Goal: Task Accomplishment & Management: Complete application form

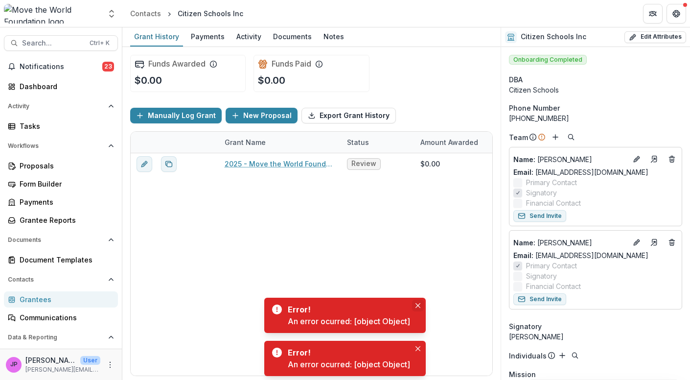
click at [418, 304] on icon "Close" at bounding box center [418, 305] width 5 height 5
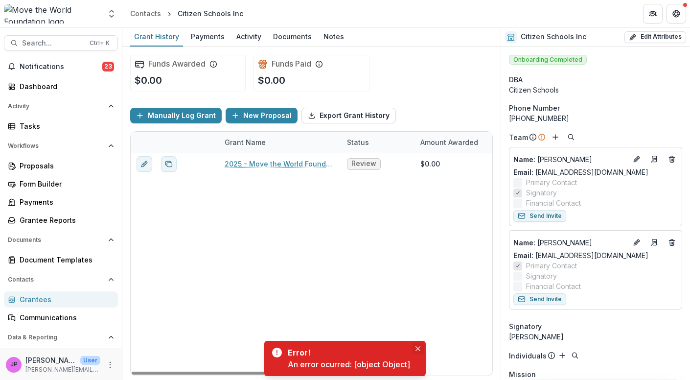
click at [419, 345] on button "Close" at bounding box center [418, 349] width 12 height 12
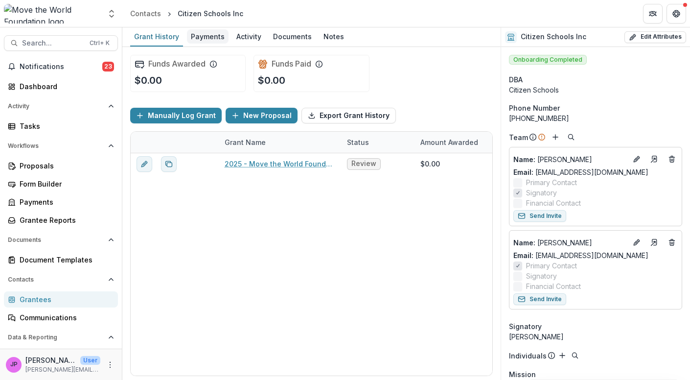
click at [206, 35] on div "Payments" at bounding box center [208, 36] width 42 height 14
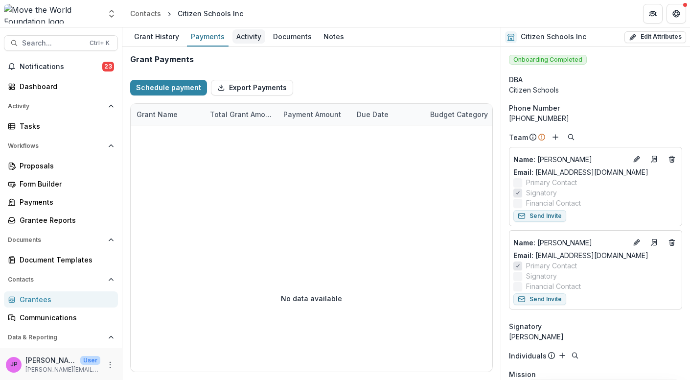
click at [250, 37] on div "Activity" at bounding box center [249, 36] width 33 height 14
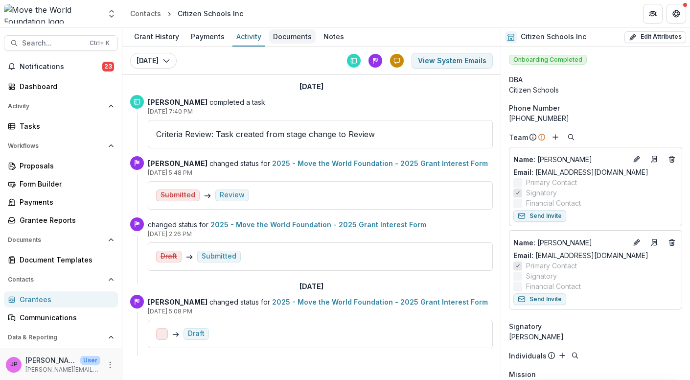
click at [296, 38] on div "Documents" at bounding box center [292, 36] width 47 height 14
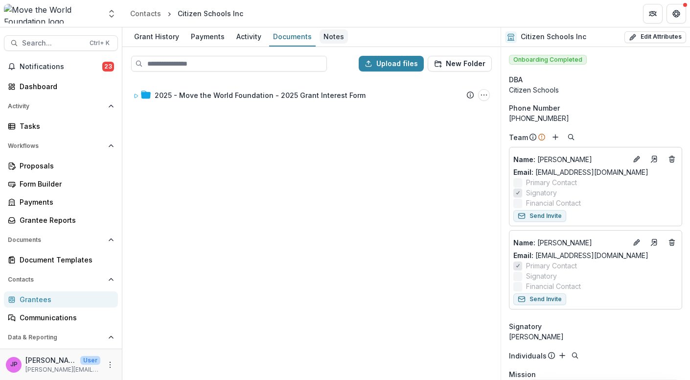
click at [335, 34] on div "Notes" at bounding box center [334, 36] width 28 height 14
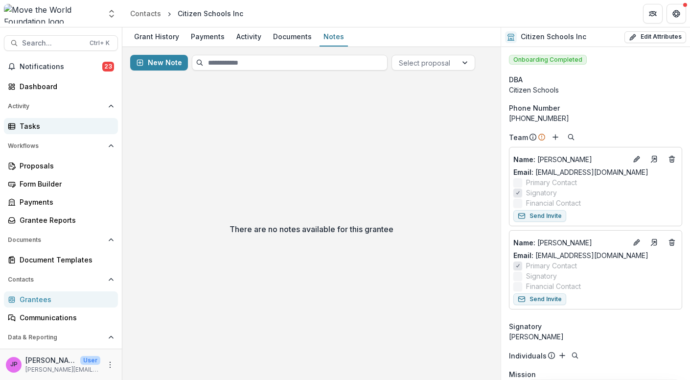
click at [37, 127] on div "Tasks" at bounding box center [65, 126] width 91 height 10
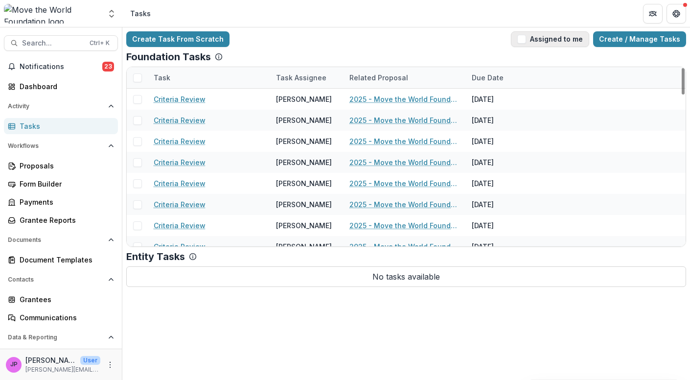
click at [526, 39] on span "button" at bounding box center [521, 39] width 9 height 9
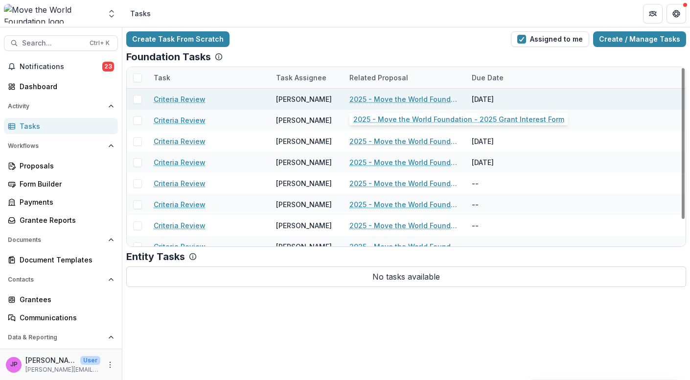
click at [377, 96] on link "2025 - Move the World Foundation - 2025 Grant Interest Form" at bounding box center [405, 99] width 111 height 10
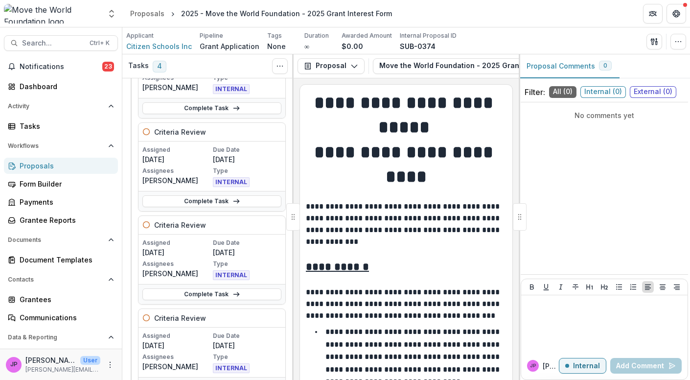
scroll to position [102, 0]
click at [203, 287] on link "Complete Task" at bounding box center [211, 293] width 139 height 12
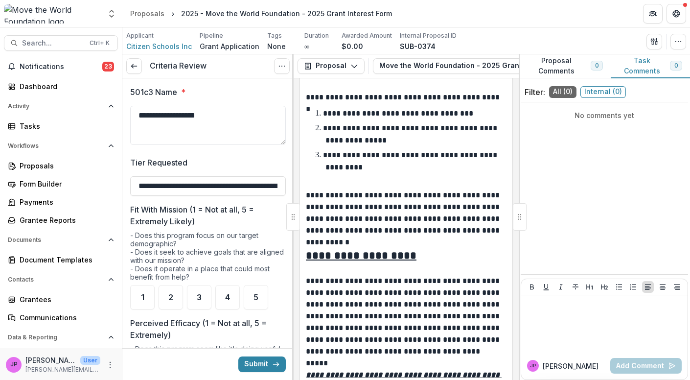
scroll to position [422, 0]
